Goal: Information Seeking & Learning: Find specific fact

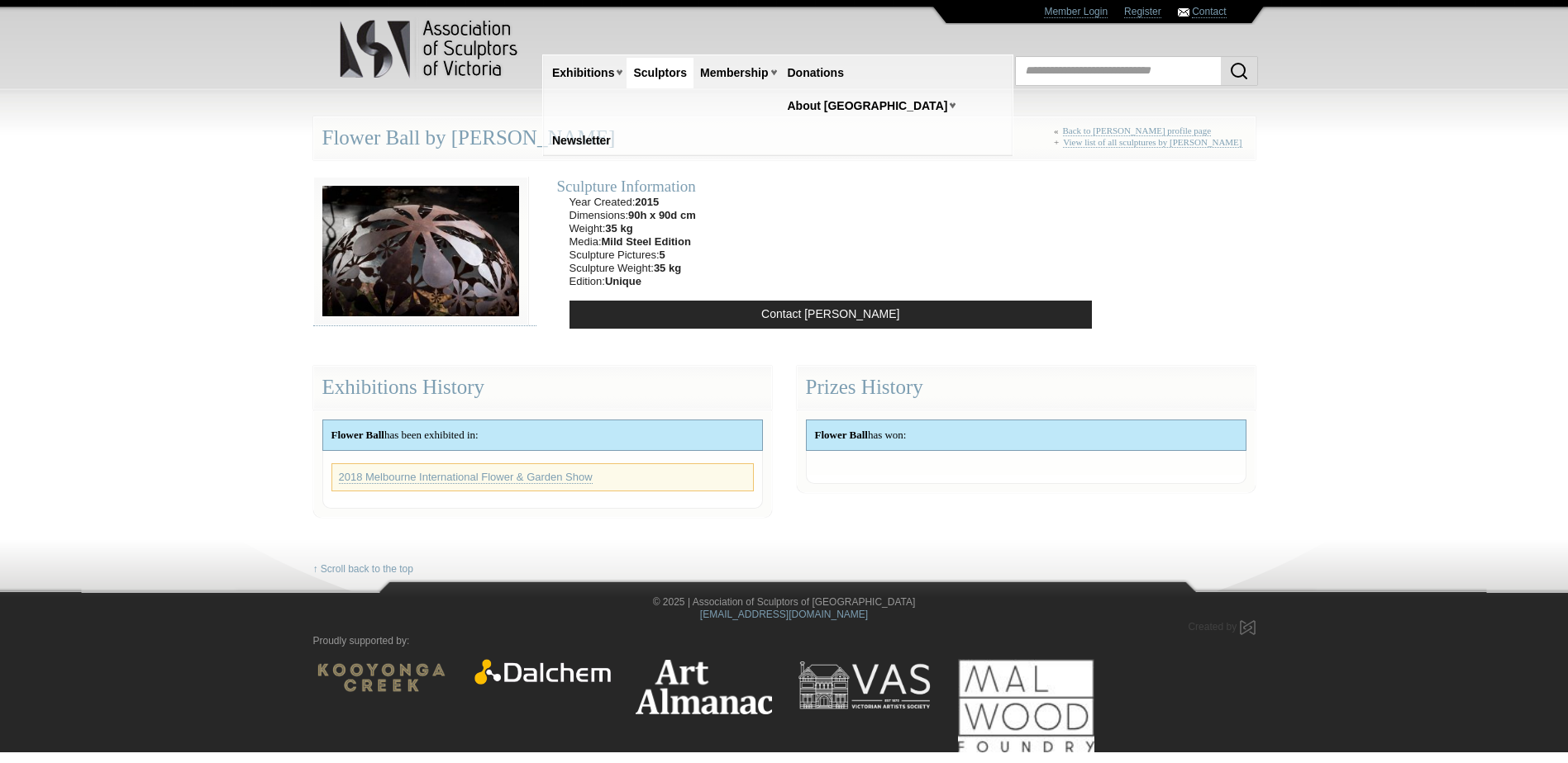
drag, startPoint x: 959, startPoint y: 489, endPoint x: 958, endPoint y: 497, distance: 8.1
click at [958, 497] on div "Exhibitions History Flower Ball has been exhibited in: 2018 Melbourne Internati…" at bounding box center [784, 433] width 967 height 169
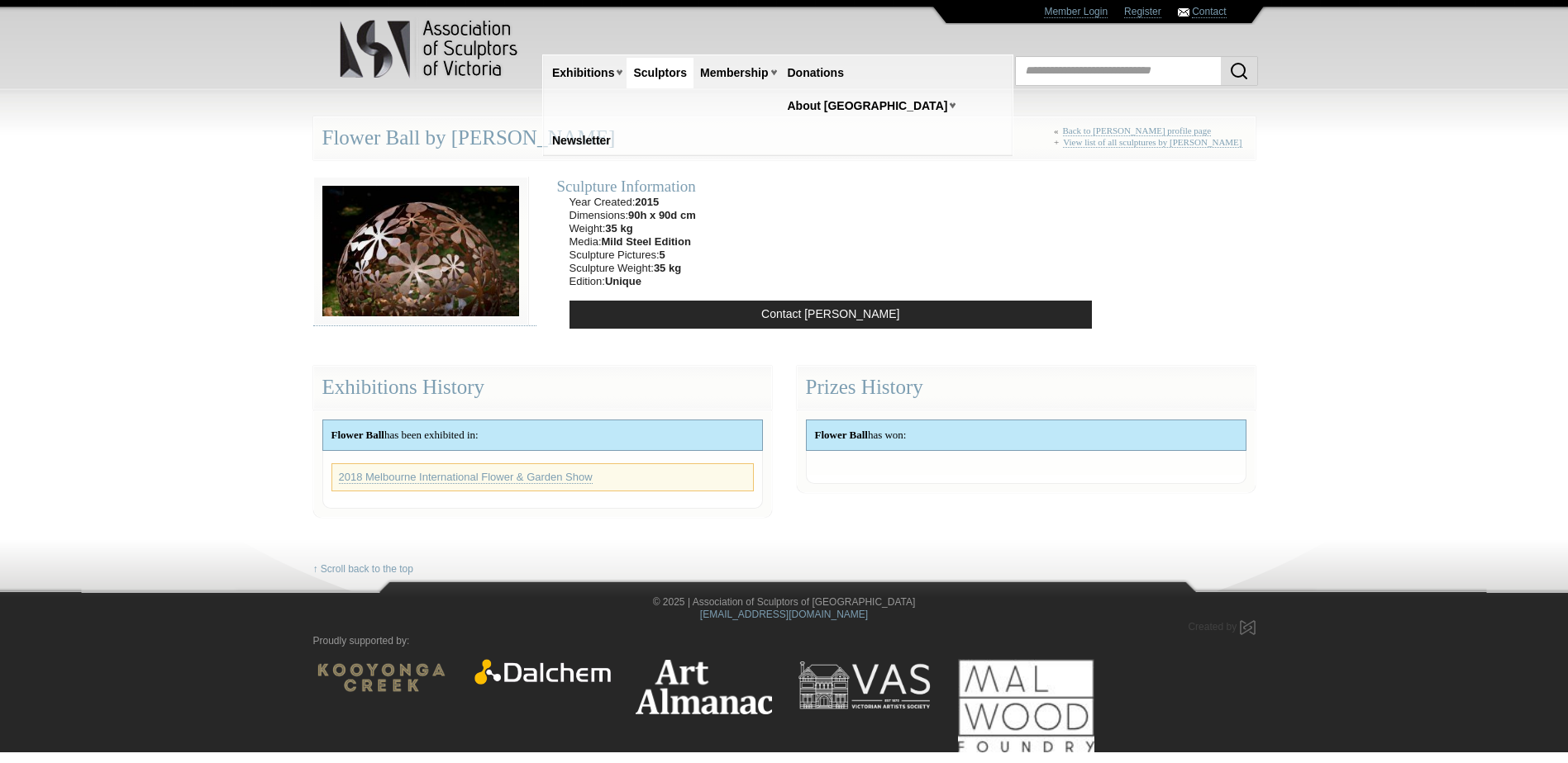
drag, startPoint x: 604, startPoint y: 148, endPoint x: 460, endPoint y: 147, distance: 144.0
click at [460, 147] on div "Flower Ball by [PERSON_NAME] « Back to [PERSON_NAME] profile page + View list o…" at bounding box center [784, 138] width 942 height 44
copy div "[PERSON_NAME]"
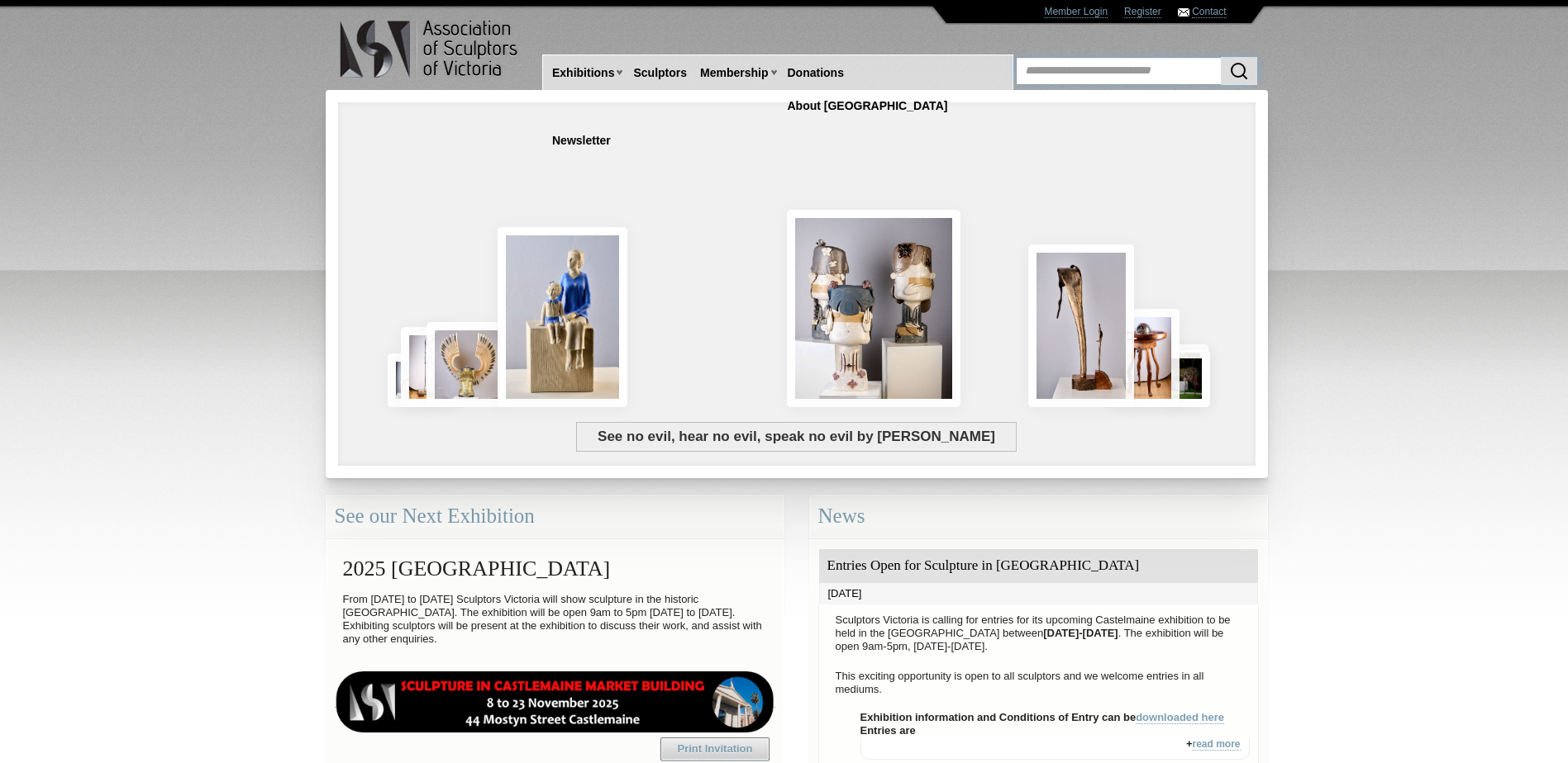
click at [1051, 74] on input "text" at bounding box center [1136, 70] width 241 height 28
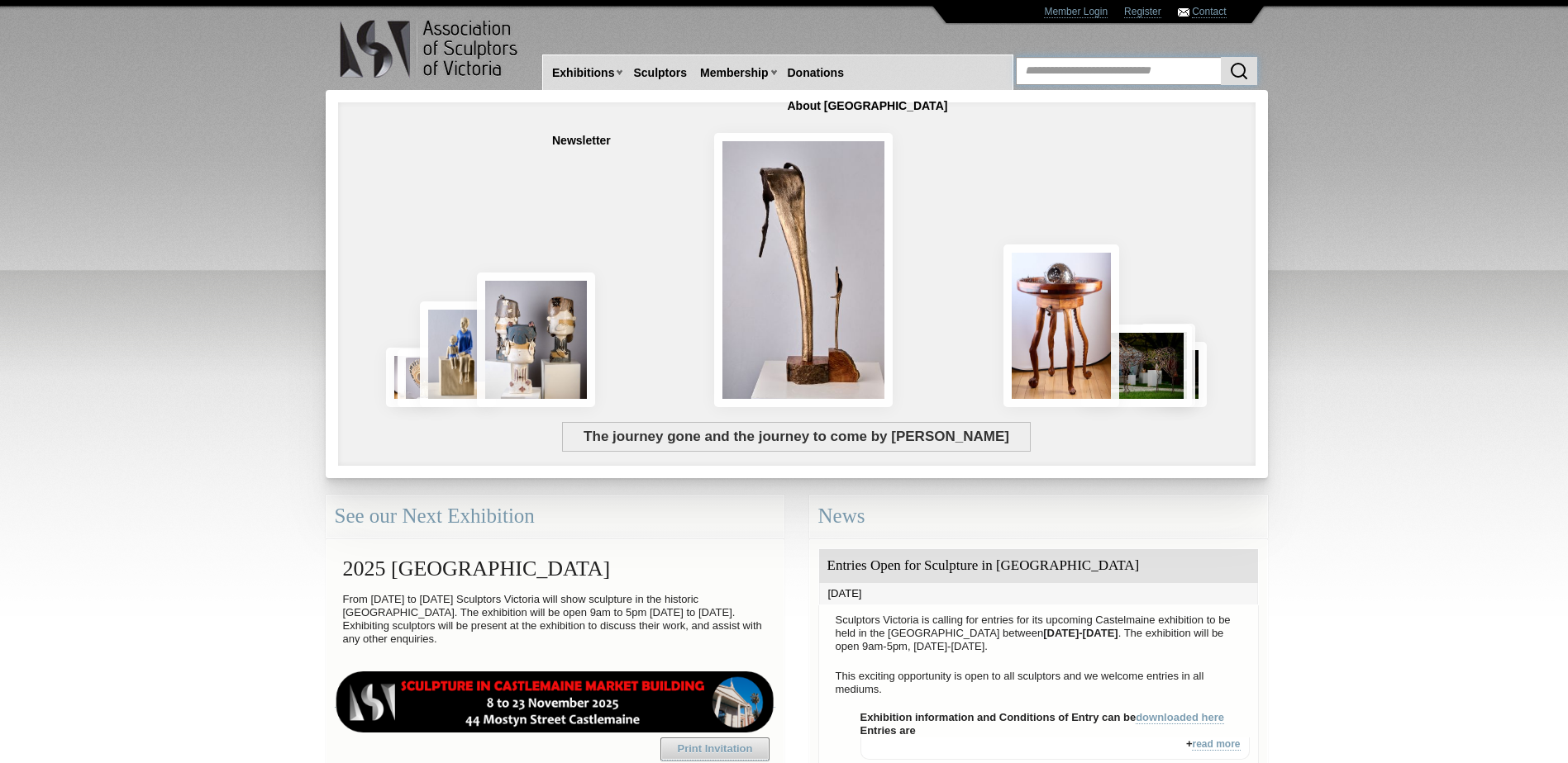
paste input "**********"
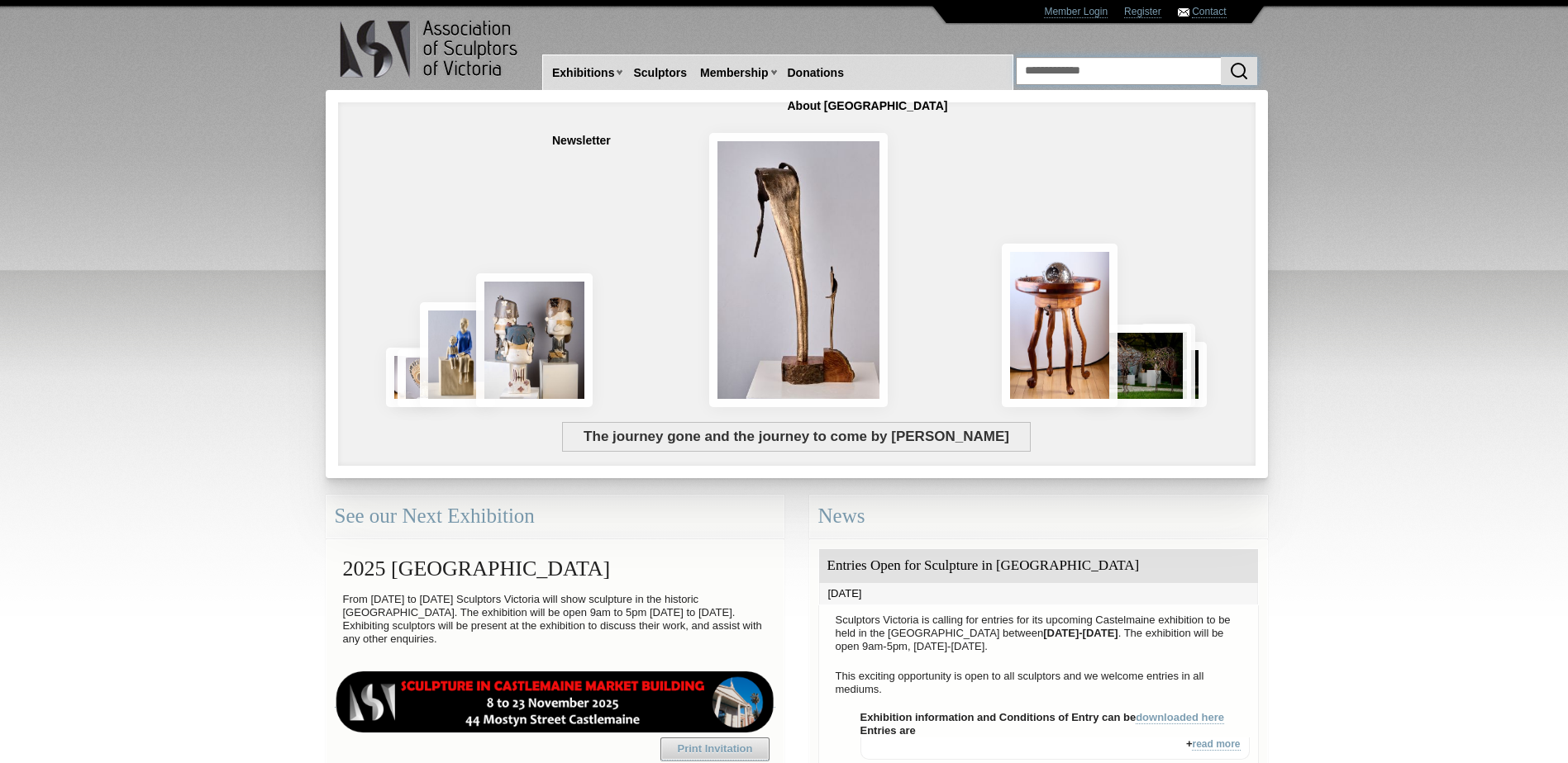
type input "**********"
click at [1221, 57] on button "submit" at bounding box center [1239, 70] width 36 height 28
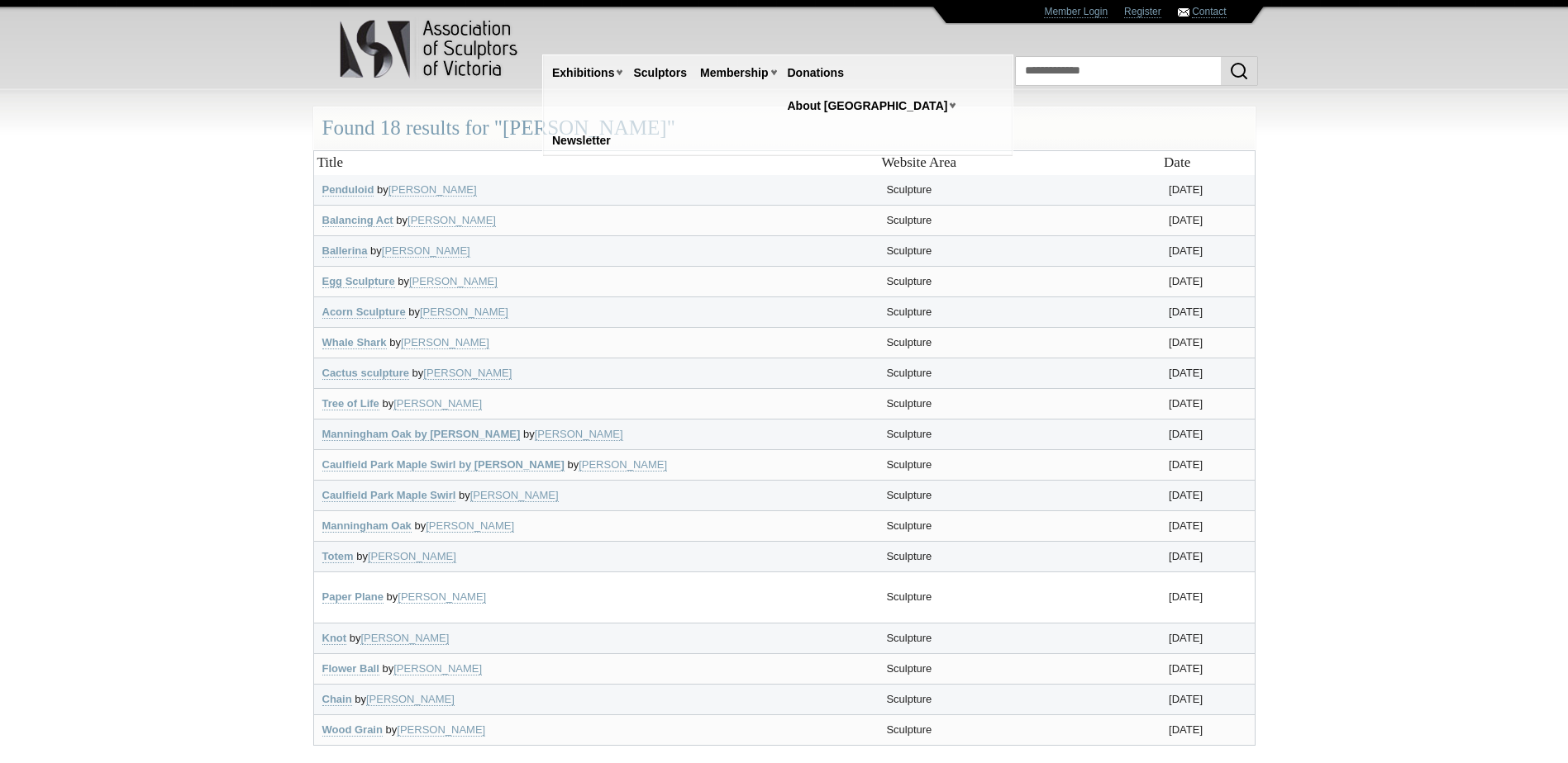
scroll to position [83, 0]
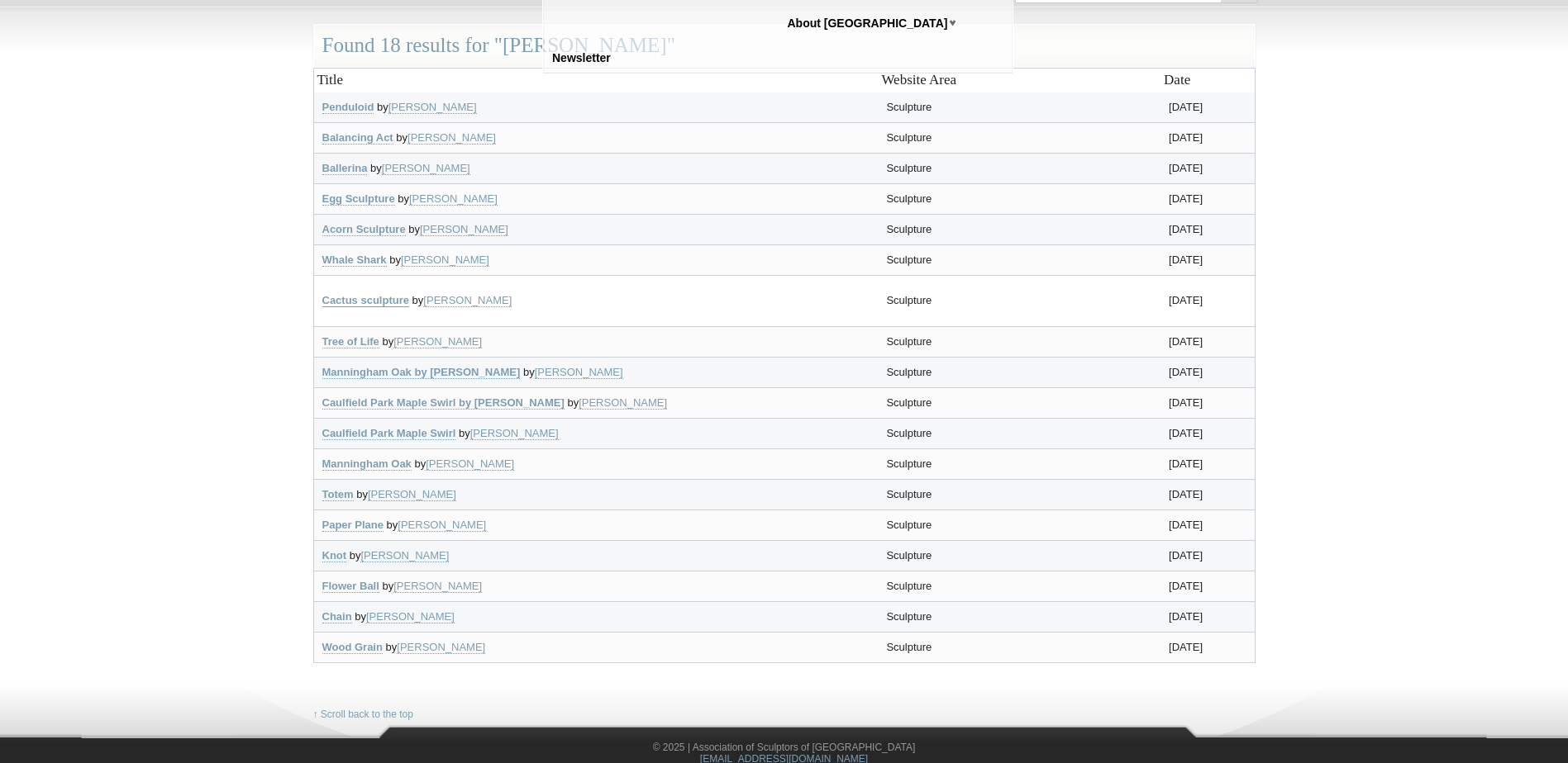
click at [389, 301] on link "Cactus sculpture" at bounding box center [365, 300] width 87 height 14
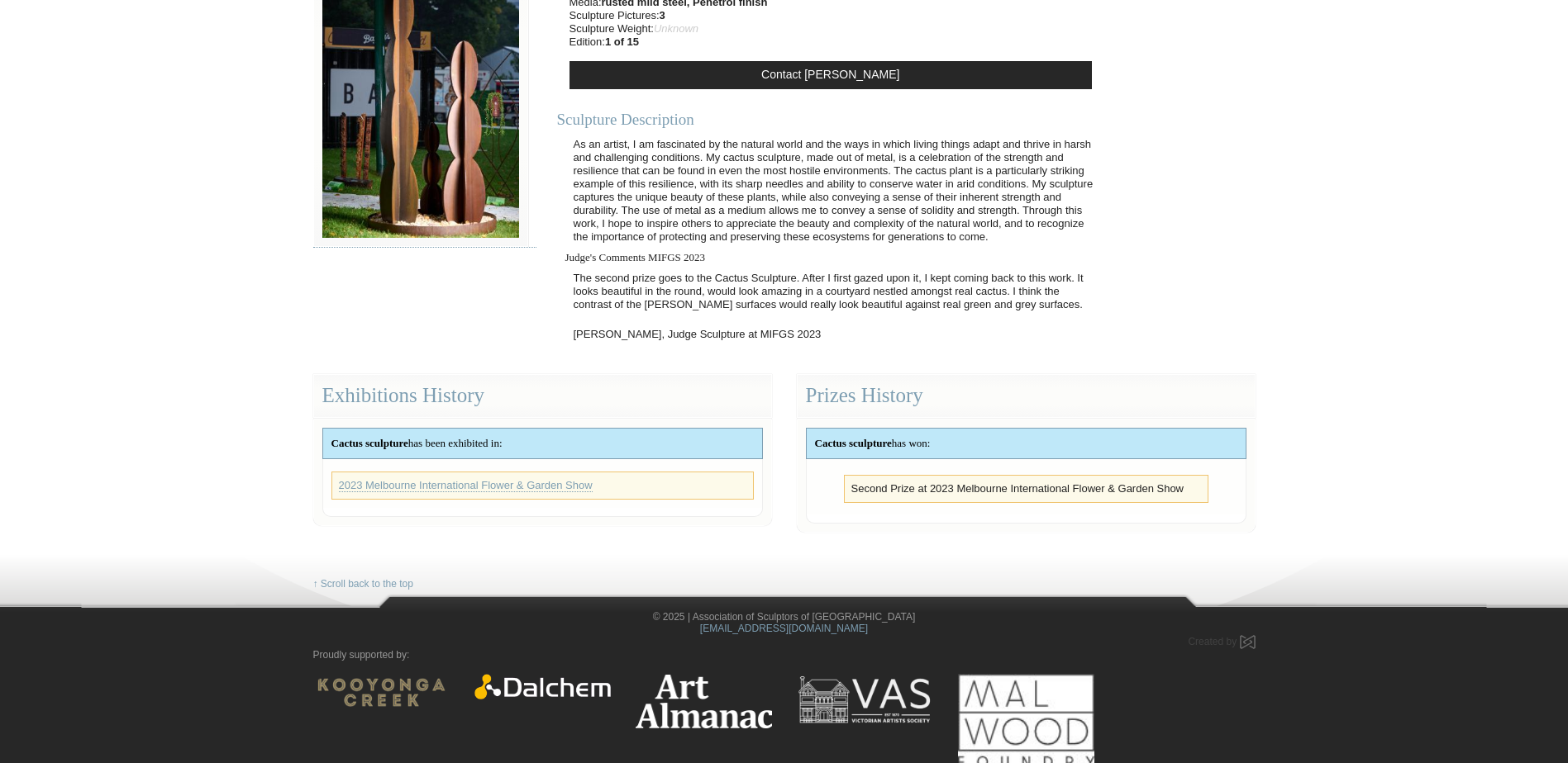
scroll to position [244, 0]
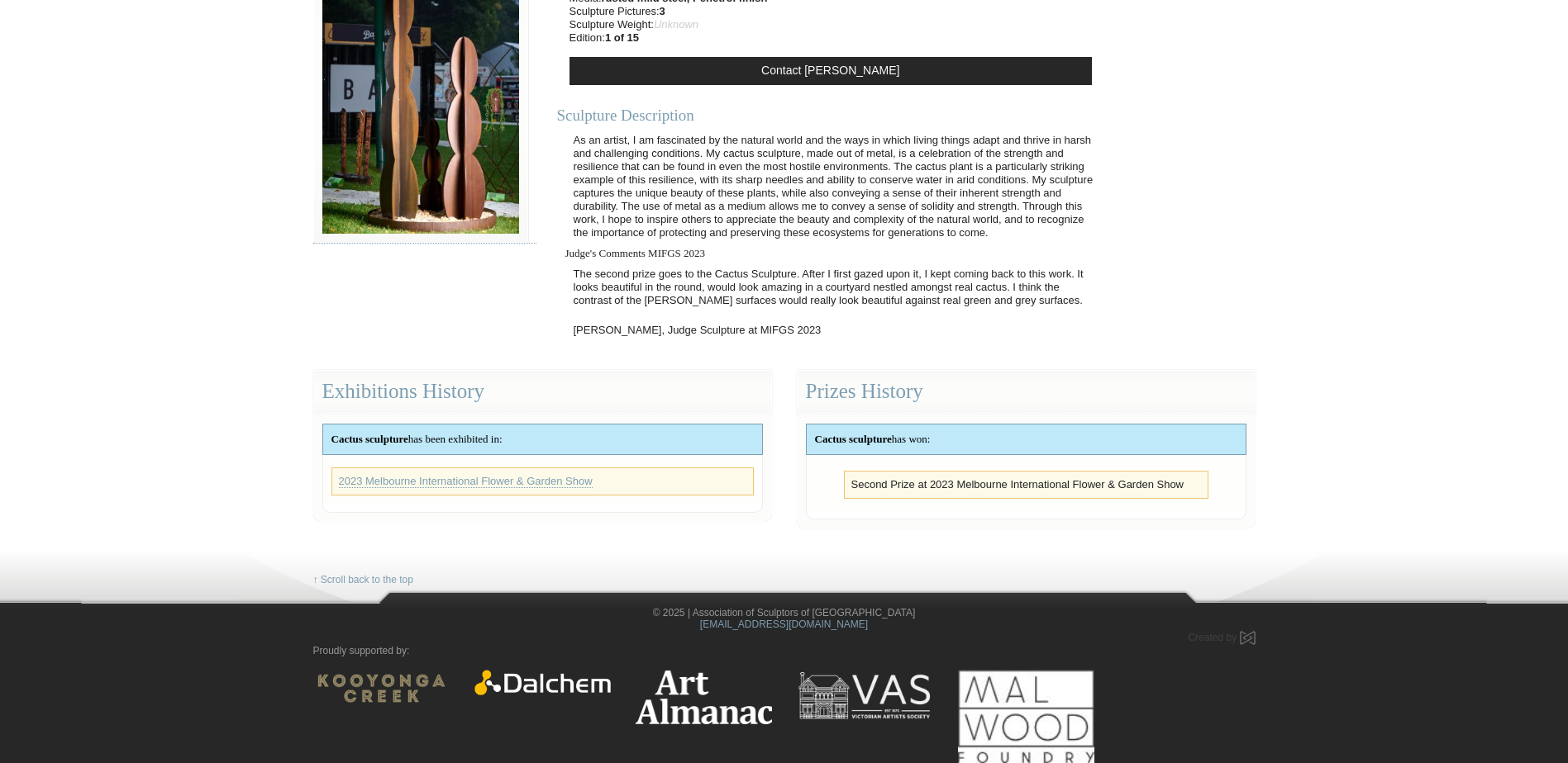
drag, startPoint x: 1183, startPoint y: 484, endPoint x: 1220, endPoint y: 486, distance: 37.1
click at [1183, 484] on li "Second Prize at 2023 Melbourne International Flower & Garden Show" at bounding box center [1025, 484] width 349 height 14
drag, startPoint x: 1184, startPoint y: 489, endPoint x: 932, endPoint y: 496, distance: 252.1
click at [932, 496] on div "Second Prize at 2023 Melbourne International Flower & Garden Show" at bounding box center [1026, 484] width 364 height 28
copy li "2023 Melbourne International Flower & Garden Show"
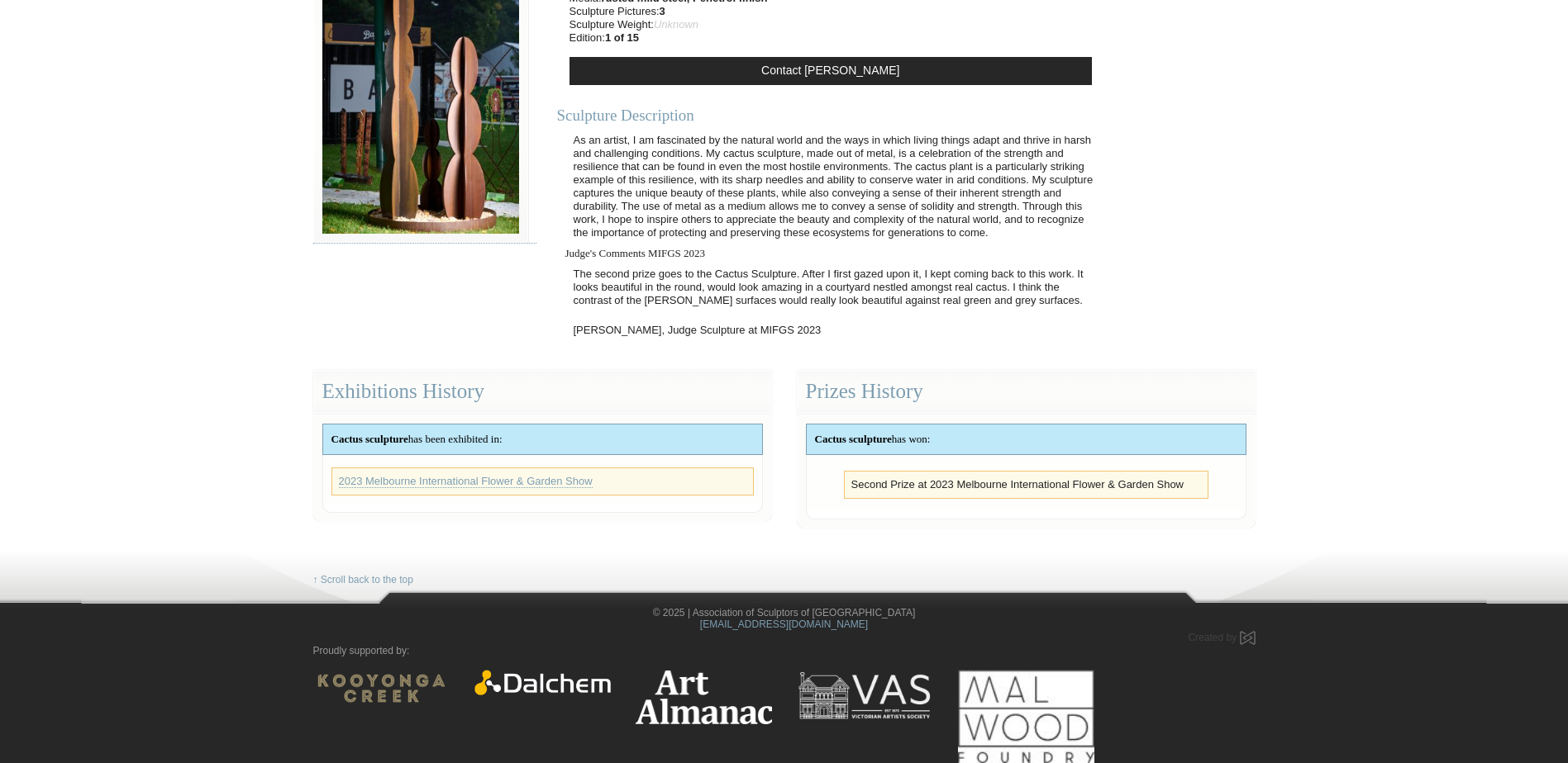
drag, startPoint x: 1284, startPoint y: 204, endPoint x: 1293, endPoint y: 204, distance: 9.0
click at [1293, 204] on body "Toggle navigation Association of Sculptors of [GEOGRAPHIC_DATA] Home Exhibition…" at bounding box center [784, 138] width 1568 height 763
